Goal: Navigation & Orientation: Find specific page/section

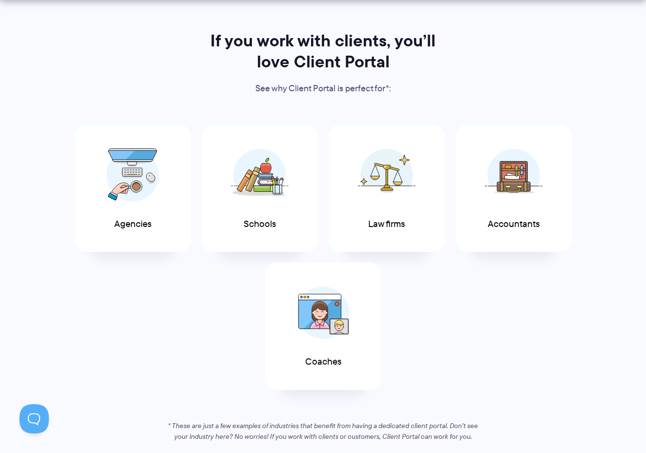
scroll to position [477, 0]
click at [136, 186] on img at bounding box center [133, 173] width 53 height 54
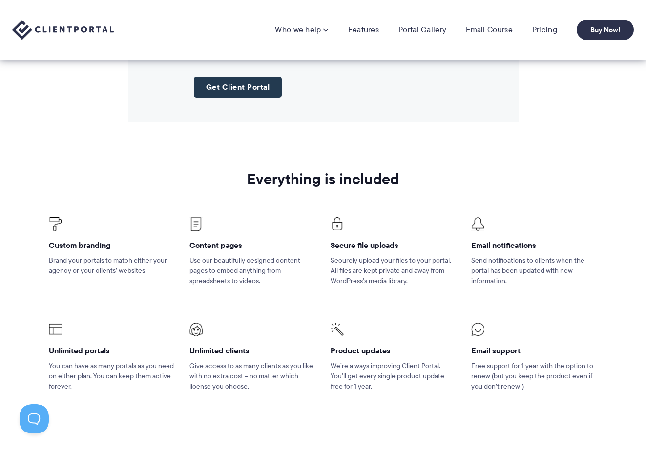
scroll to position [1230, 0]
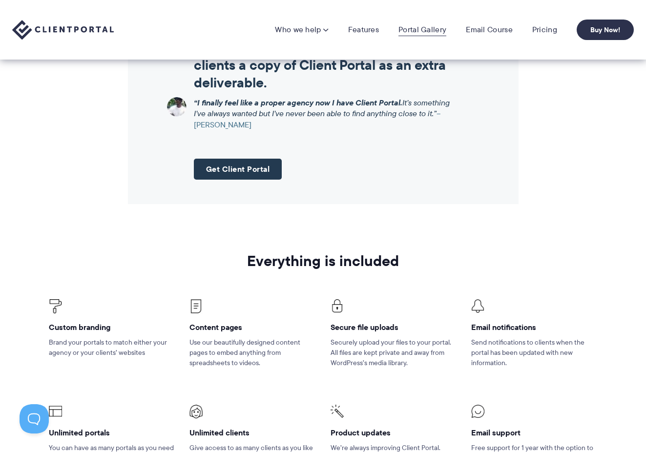
click at [409, 29] on link "Portal Gallery" at bounding box center [423, 30] width 48 height 10
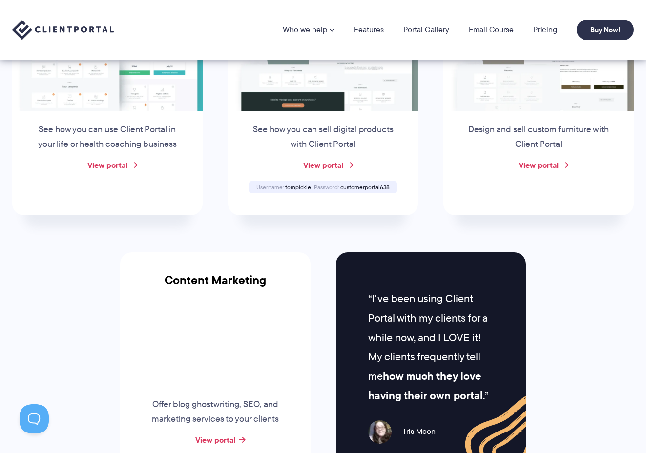
scroll to position [789, 0]
